Goal: Obtain resource: Obtain resource

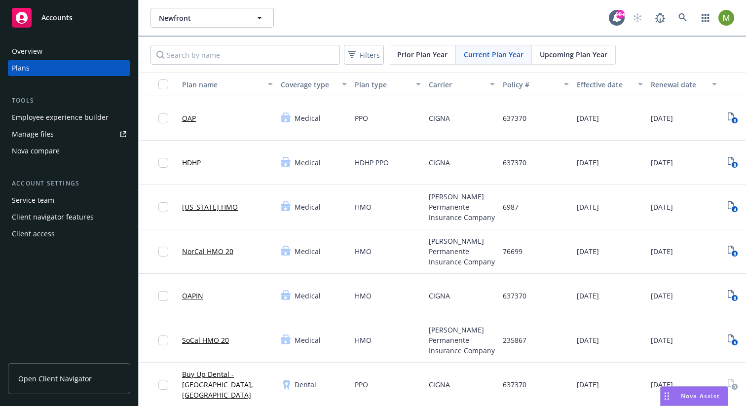
click at [420, 53] on span "Prior Plan Year" at bounding box center [422, 54] width 50 height 10
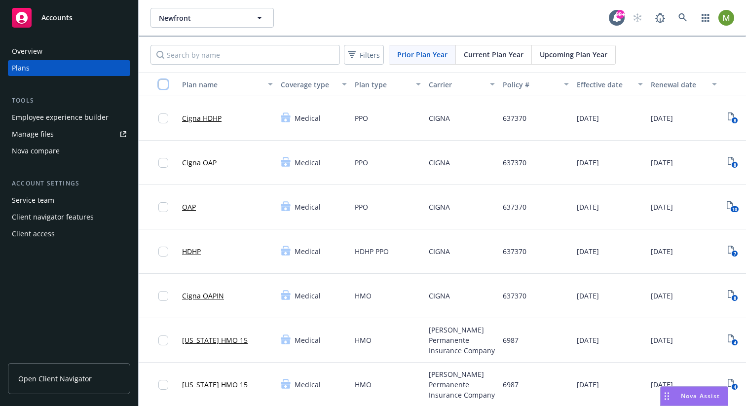
click at [165, 81] on input "checkbox" at bounding box center [163, 84] width 10 height 10
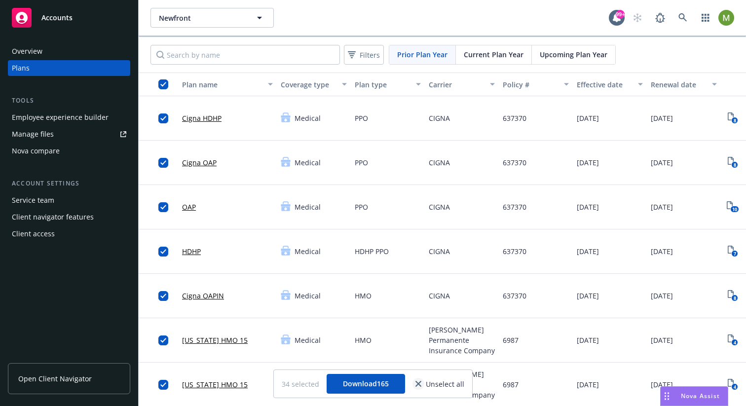
click at [420, 387] on link "close" at bounding box center [418, 384] width 12 height 12
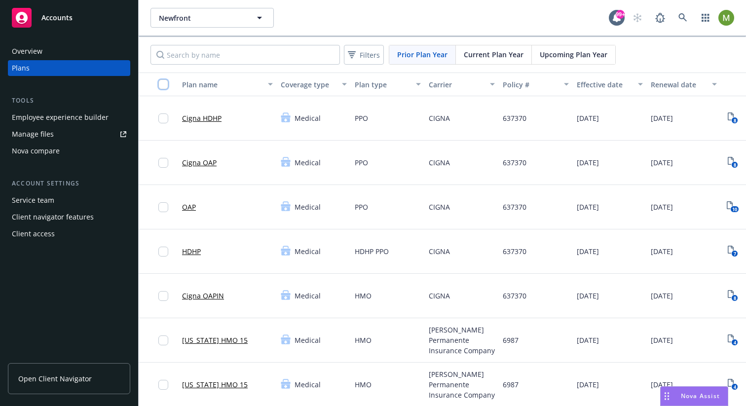
click at [165, 85] on input "checkbox" at bounding box center [163, 84] width 10 height 10
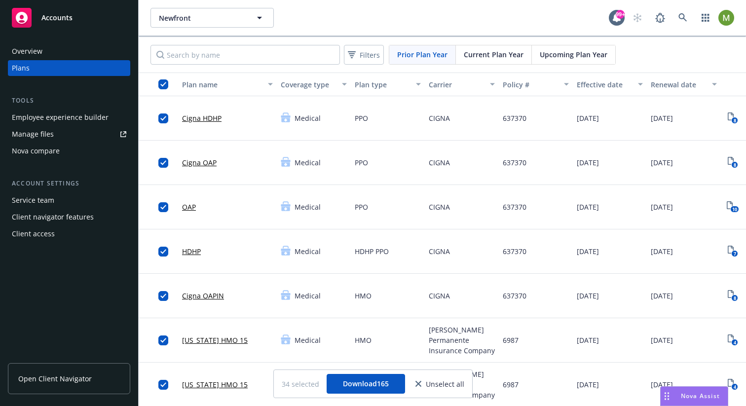
click at [446, 384] on span "Unselect all" at bounding box center [445, 384] width 38 height 10
click at [423, 386] on link "close" at bounding box center [418, 384] width 12 height 12
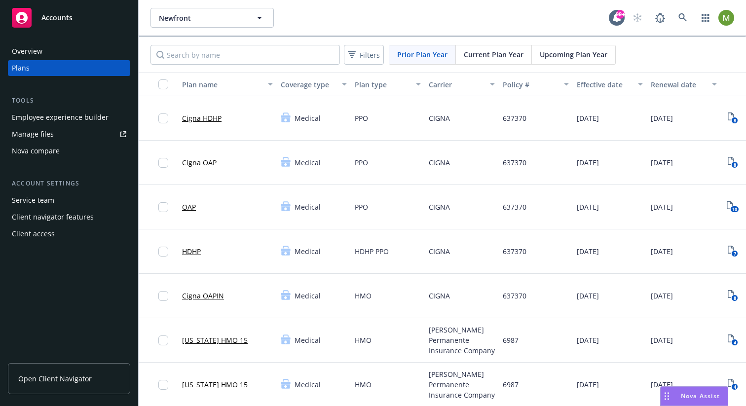
click at [274, 146] on div "Cigna OAP" at bounding box center [227, 163] width 99 height 44
click at [490, 53] on span "Current Plan Year" at bounding box center [494, 54] width 60 height 10
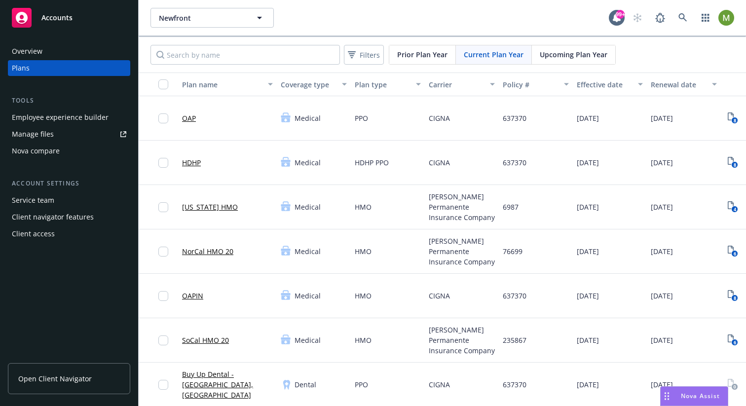
scroll to position [403, 0]
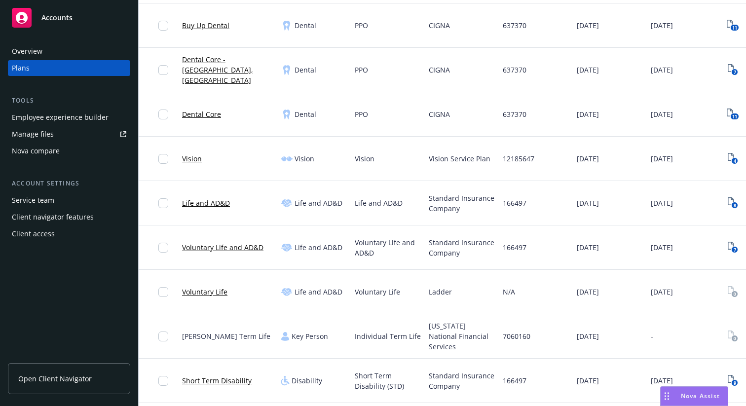
click at [599, 205] on span "[DATE]" at bounding box center [587, 203] width 22 height 10
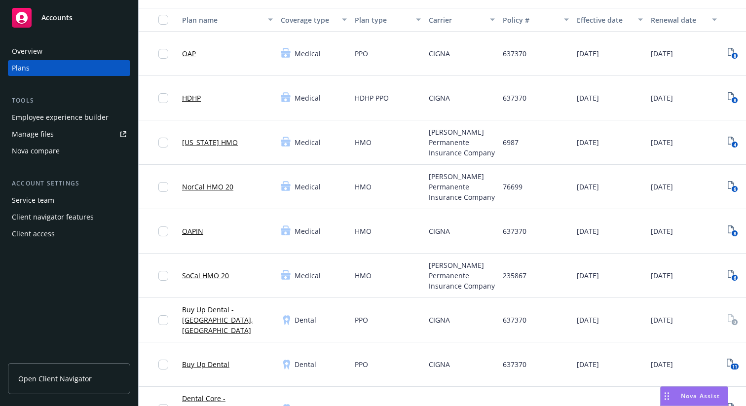
scroll to position [0, 0]
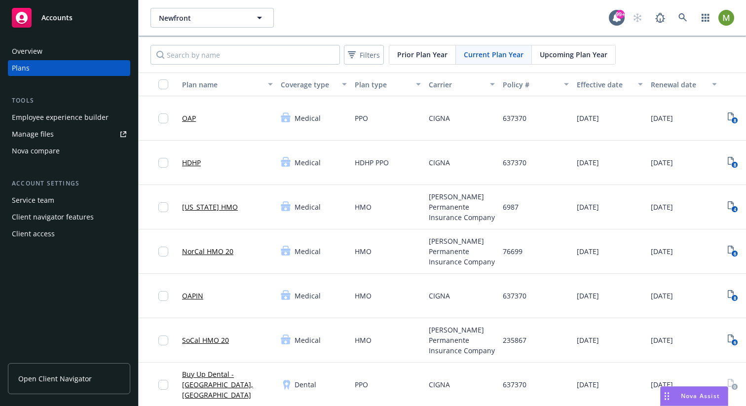
click at [420, 53] on span "Prior Plan Year" at bounding box center [422, 54] width 50 height 10
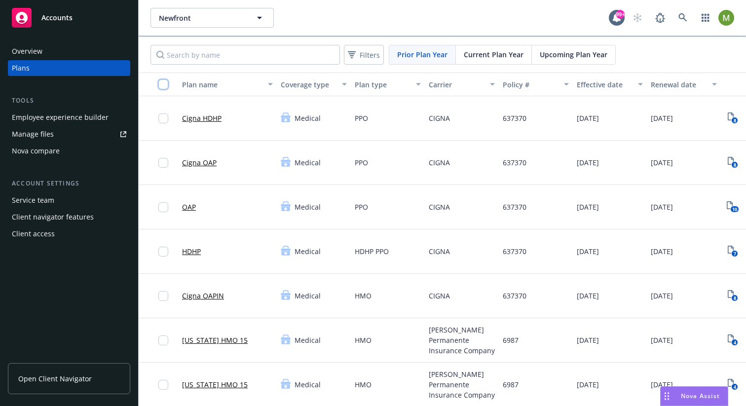
click at [165, 81] on input "checkbox" at bounding box center [163, 84] width 10 height 10
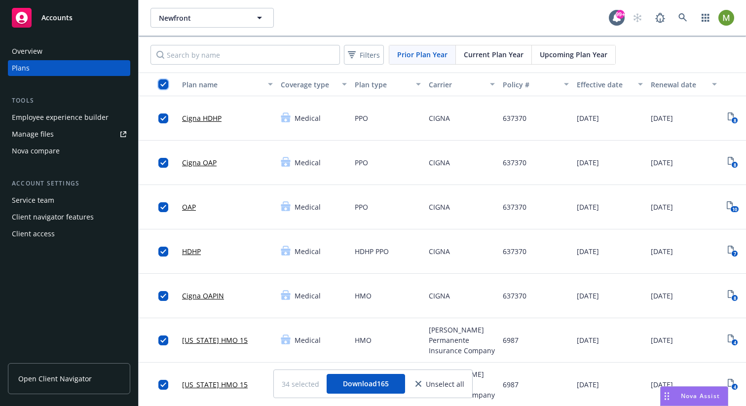
click at [165, 81] on input "checkbox" at bounding box center [163, 84] width 10 height 10
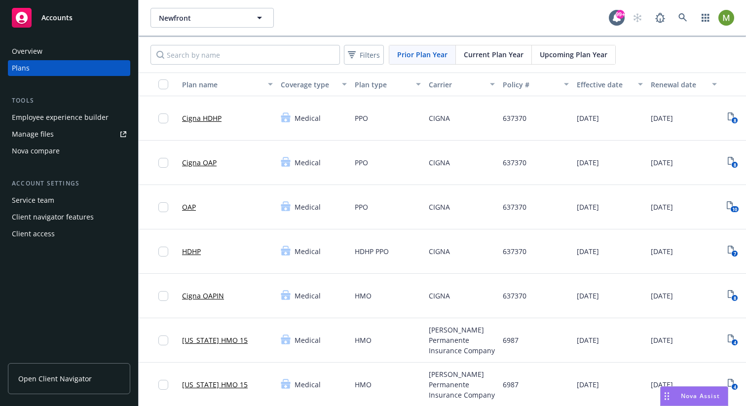
click at [467, 56] on span "Current Plan Year" at bounding box center [494, 54] width 60 height 10
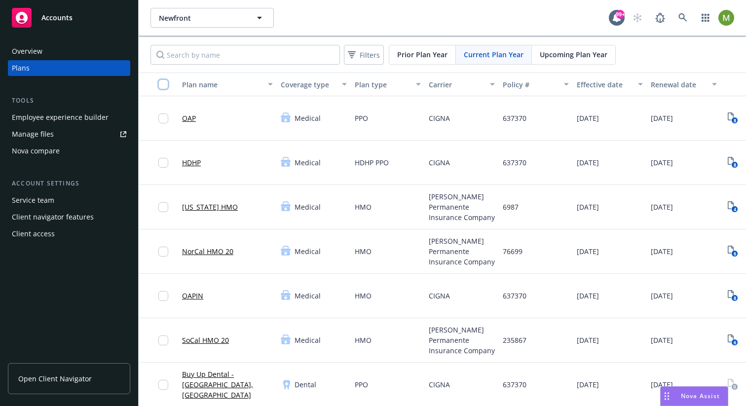
click at [166, 83] on input "checkbox" at bounding box center [163, 84] width 10 height 10
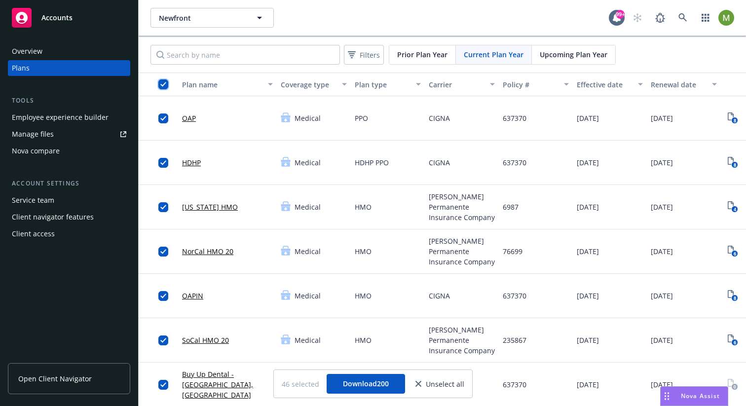
click at [166, 83] on input "checkbox" at bounding box center [163, 84] width 10 height 10
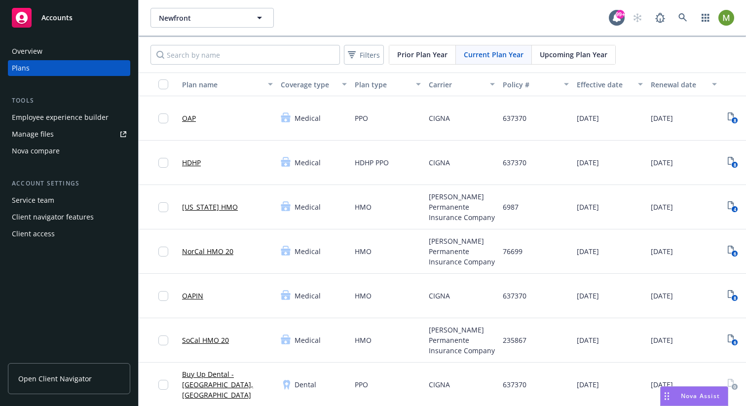
click at [415, 11] on div "Newfront Newfront" at bounding box center [379, 18] width 458 height 20
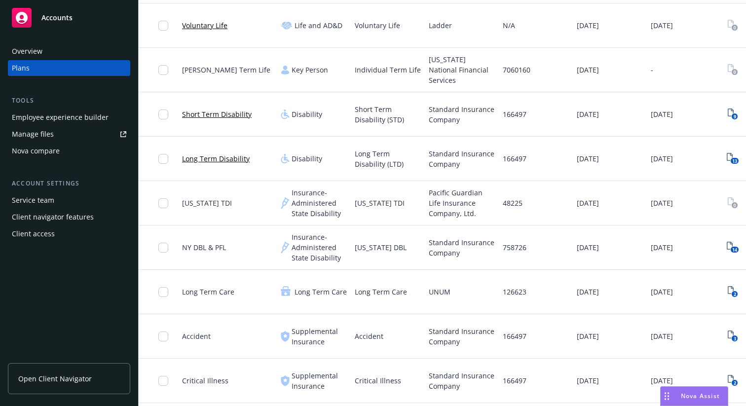
scroll to position [1602, 0]
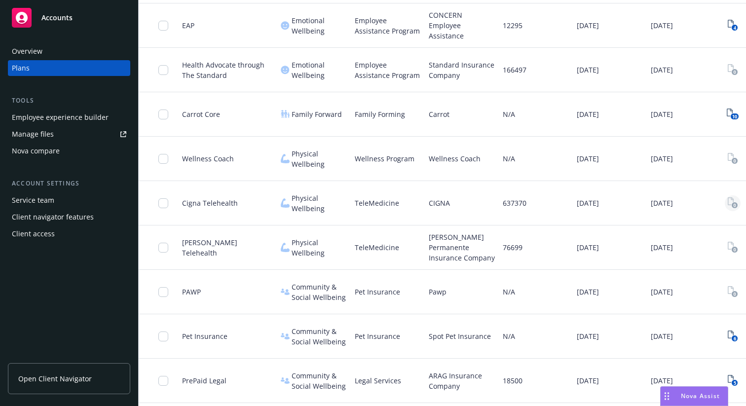
click at [731, 202] on icon "View Plan Documents" at bounding box center [732, 202] width 10 height 11
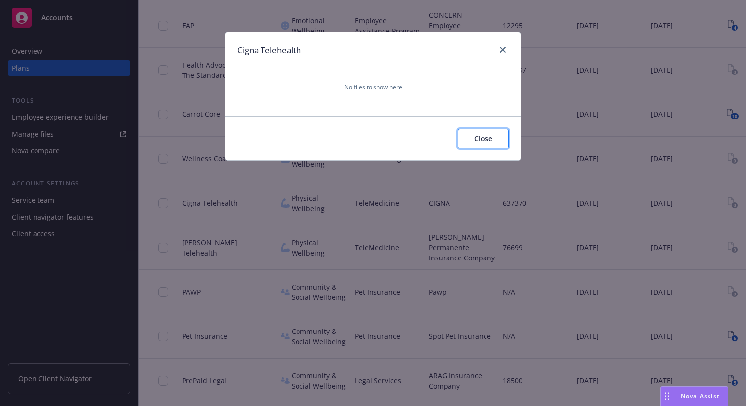
click at [493, 137] on button "Close" at bounding box center [483, 139] width 51 height 20
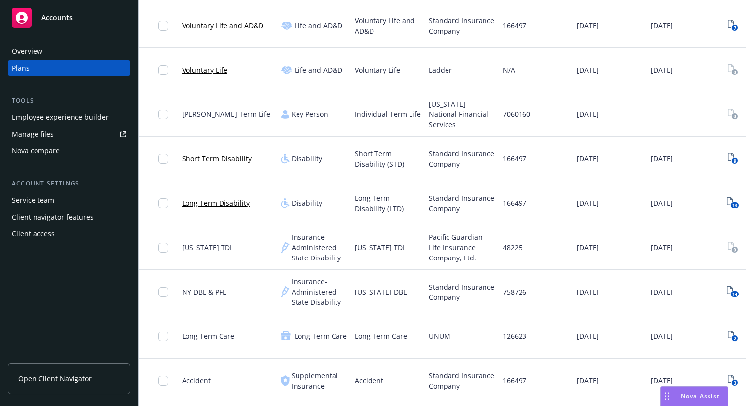
scroll to position [1247, 0]
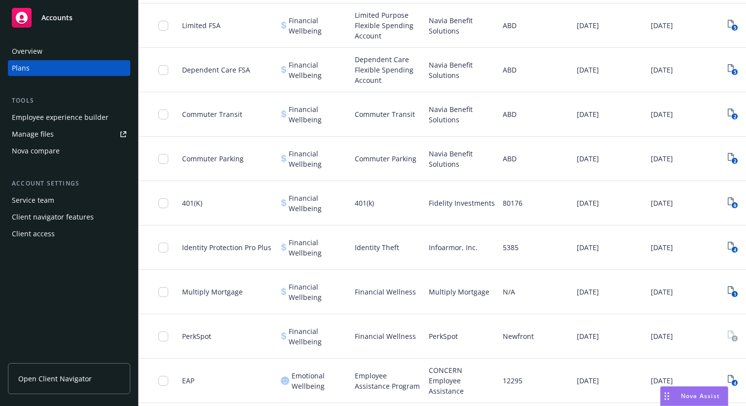
click at [692, 396] on span "Nova Assist" at bounding box center [699, 396] width 39 height 8
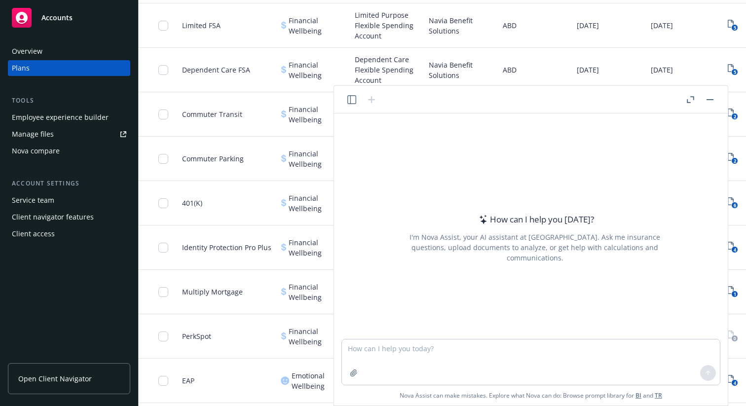
click at [347, 95] on icon "button" at bounding box center [351, 99] width 9 height 9
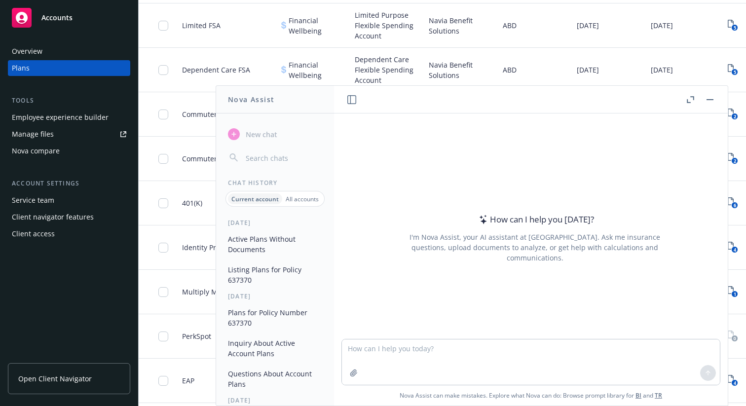
click at [255, 238] on button "Active Plans Without Documents" at bounding box center [275, 244] width 102 height 27
